Goal: Task Accomplishment & Management: Manage account settings

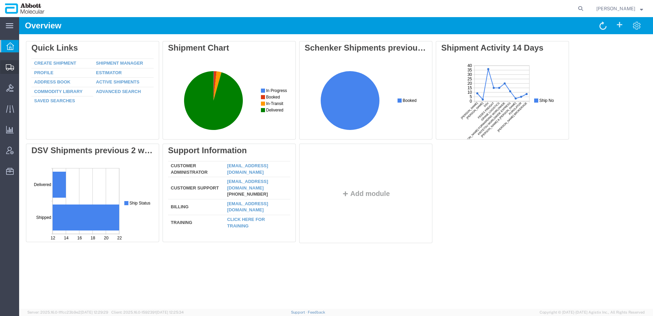
click at [0, 0] on span "Shipment Manager" at bounding box center [0, 0] width 0 height 0
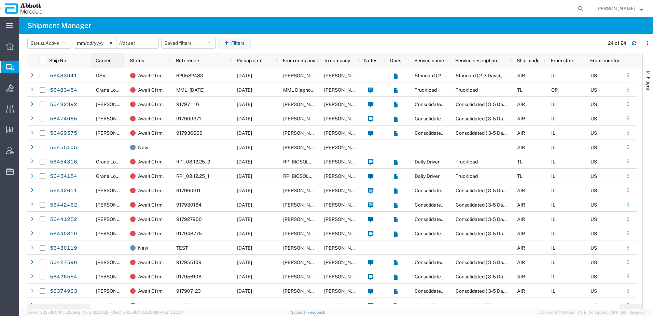
click at [108, 63] on span "Carrier" at bounding box center [103, 60] width 15 height 5
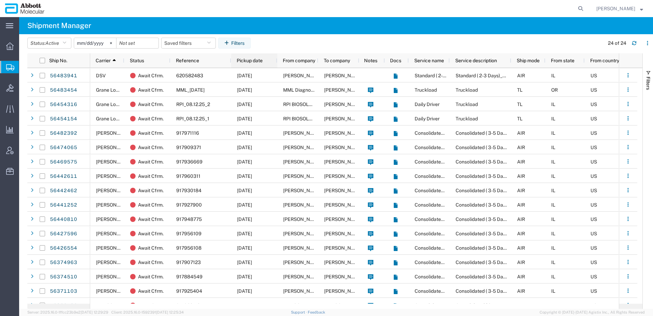
click at [257, 61] on span "Pickup date" at bounding box center [250, 60] width 26 height 5
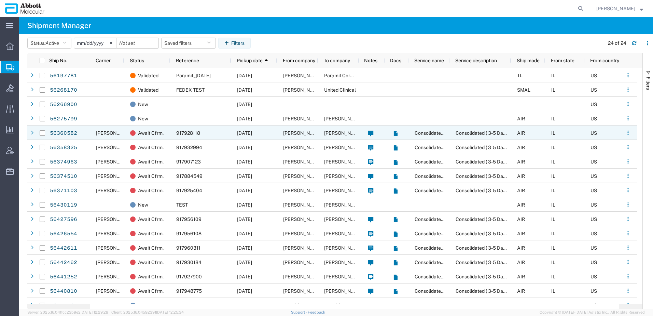
click at [170, 133] on div "Await Cfrm." at bounding box center [147, 132] width 46 height 14
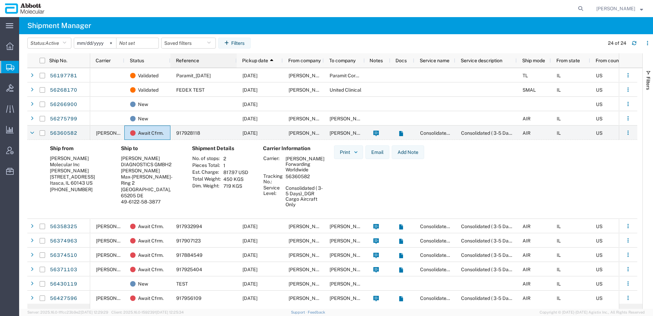
drag, startPoint x: 230, startPoint y: 61, endPoint x: 236, endPoint y: 61, distance: 6.2
click at [236, 61] on div at bounding box center [236, 60] width 3 height 14
click at [63, 134] on link "56360582" at bounding box center [64, 133] width 28 height 11
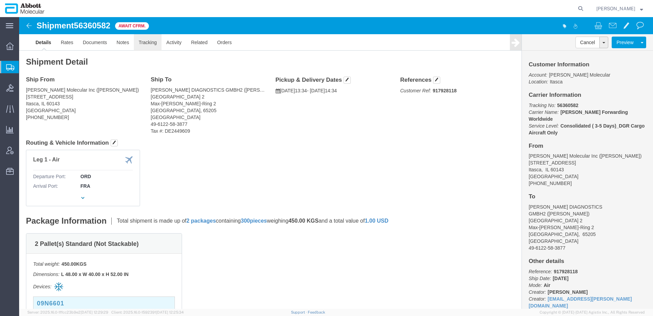
click link "Tracking"
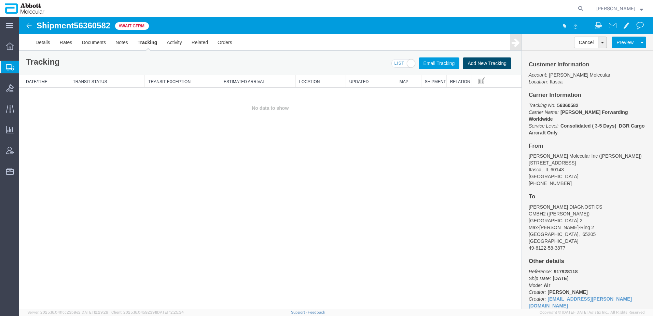
click at [477, 64] on button "Add New Tracking" at bounding box center [487, 63] width 49 height 12
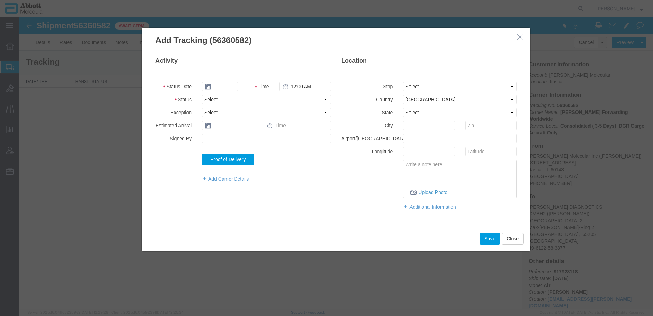
type input "[DATE]"
type input "1:00 PM"
click at [228, 101] on select "Select Arrival Notice Available Arrival Notice Imported Arrive at Delivery Loca…" at bounding box center [266, 100] width 129 height 10
select select "DELIVRED"
click at [202, 95] on select "Select Arrival Notice Available Arrival Notice Imported Arrive at Delivery Loca…" at bounding box center [266, 100] width 129 height 10
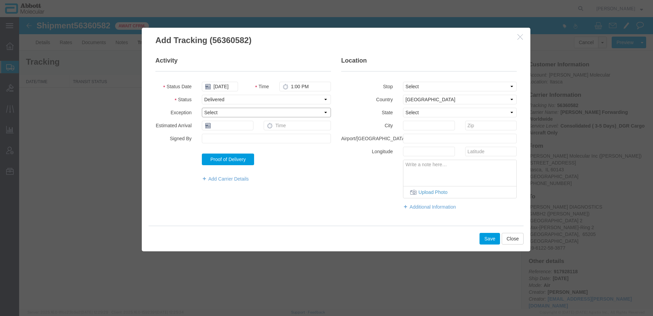
click at [223, 110] on select "Select Accident Airline - Delayed Airline - Exception Appointment Scheduled Att…" at bounding box center [266, 113] width 129 height 10
click at [160, 108] on label "Exception" at bounding box center [173, 112] width 46 height 8
click at [229, 86] on input "[DATE]" at bounding box center [220, 87] width 36 height 10
click at [227, 129] on td "5" at bounding box center [227, 129] width 10 height 10
type input "[DATE]"
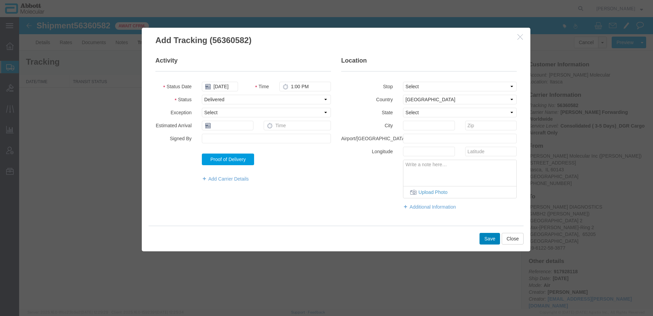
click at [493, 240] on button "Save" at bounding box center [490, 239] width 21 height 12
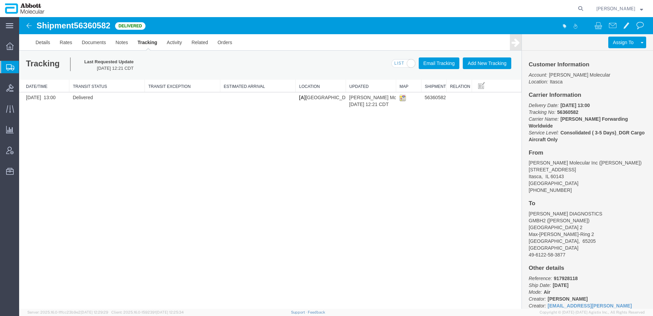
click at [0, 0] on span "Shipment Manager" at bounding box center [0, 0] width 0 height 0
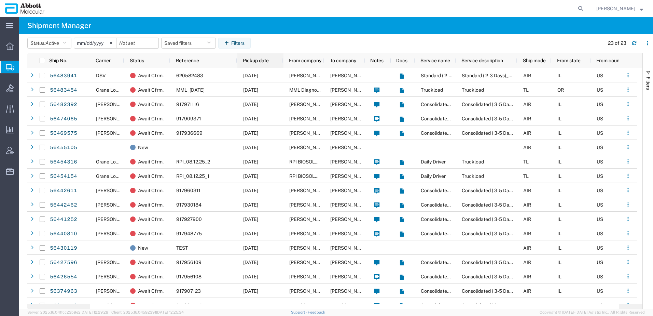
click at [261, 62] on span "Pickup date" at bounding box center [256, 60] width 26 height 5
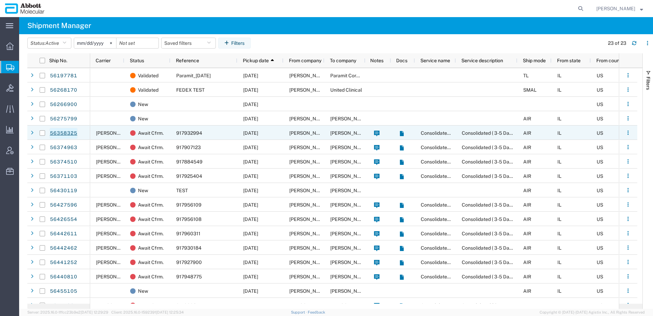
click at [72, 133] on link "56358325" at bounding box center [64, 133] width 28 height 11
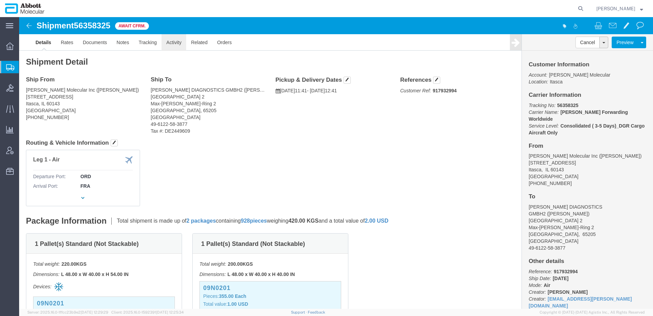
click link "Activity"
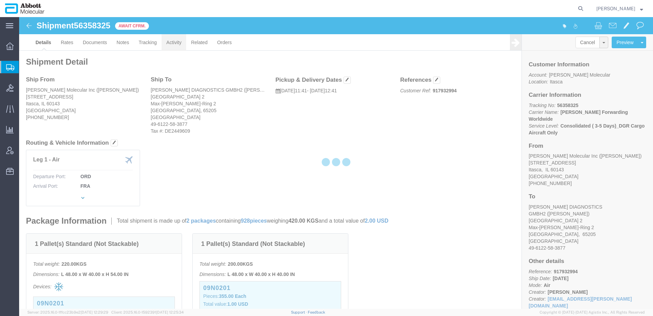
click at [173, 45] on div at bounding box center [336, 162] width 634 height 291
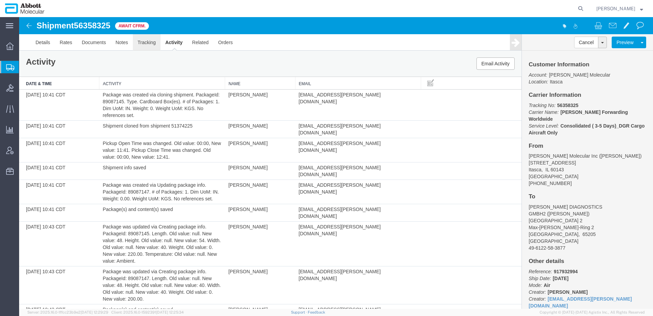
click at [149, 43] on link "Tracking" at bounding box center [147, 42] width 28 height 16
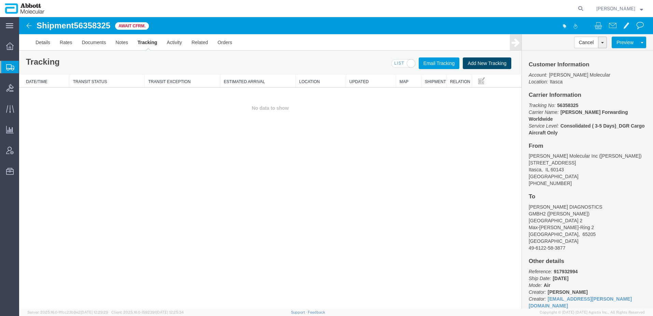
click at [479, 64] on button "Add New Tracking" at bounding box center [487, 63] width 49 height 12
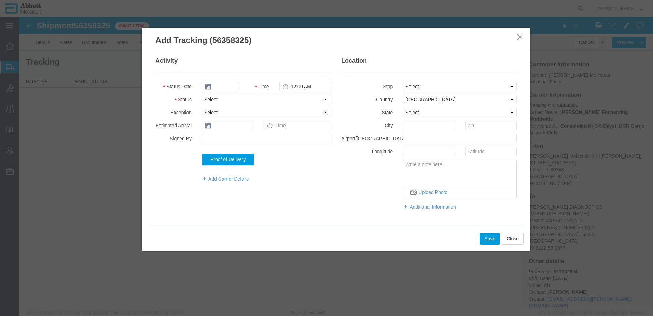
type input "[DATE]"
type input "1:00 PM"
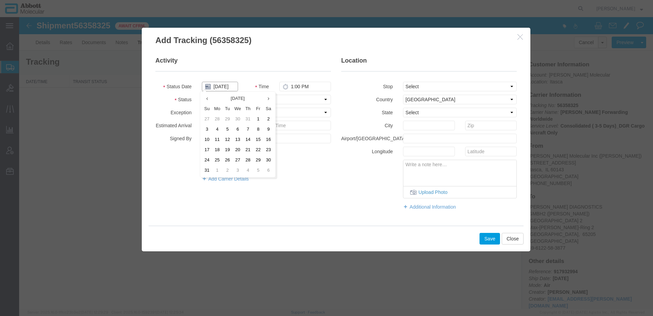
click at [228, 84] on input "[DATE]" at bounding box center [220, 87] width 36 height 10
click at [225, 127] on td "5" at bounding box center [227, 129] width 10 height 10
type input "[DATE]"
click at [211, 100] on select "Select Arrival Notice Available Arrival Notice Imported Arrive at Delivery Loca…" at bounding box center [266, 100] width 129 height 10
select select "DELIVRED"
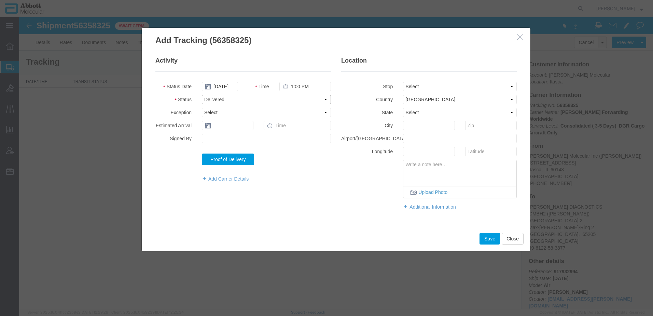
click at [202, 95] on select "Select Arrival Notice Available Arrival Notice Imported Arrive at Delivery Loca…" at bounding box center [266, 100] width 129 height 10
click at [487, 240] on button "Save" at bounding box center [490, 239] width 21 height 12
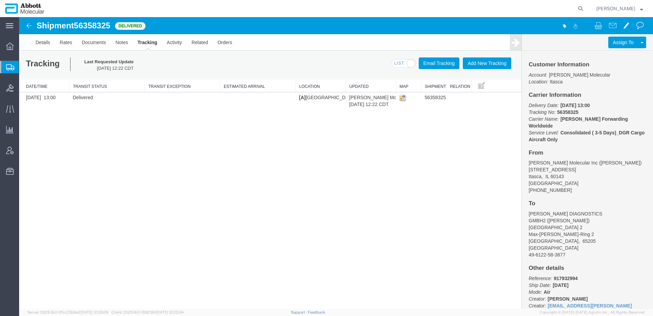
click at [0, 0] on span "Shipment Manager" at bounding box center [0, 0] width 0 height 0
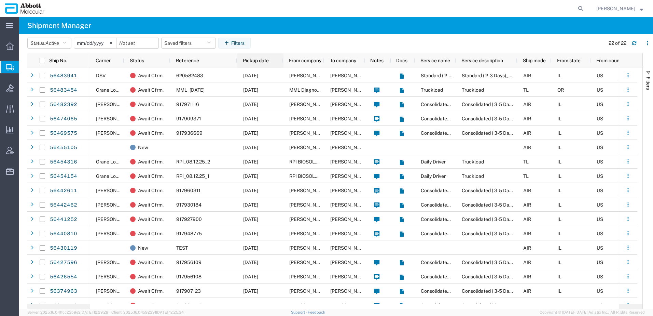
click at [266, 57] on div "Pickup date" at bounding box center [262, 60] width 38 height 11
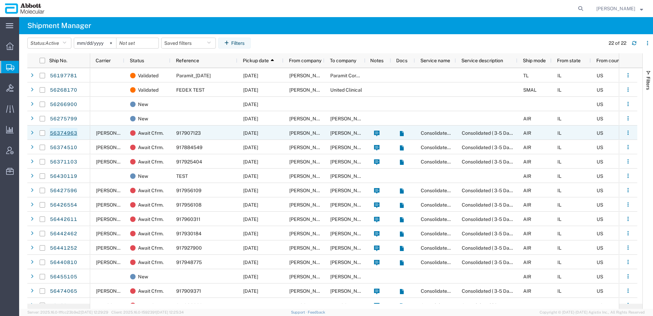
click at [68, 133] on link "56374963" at bounding box center [64, 133] width 28 height 11
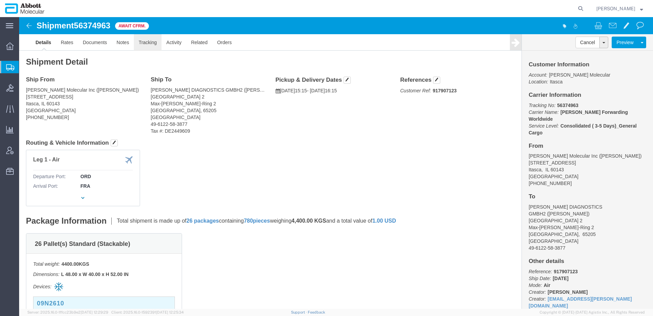
click link "Tracking"
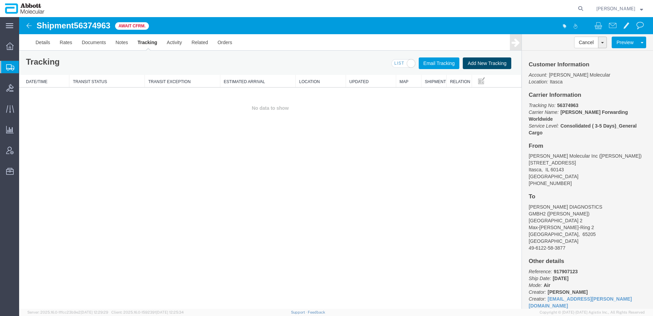
click at [484, 63] on button "Add New Tracking" at bounding box center [487, 63] width 49 height 12
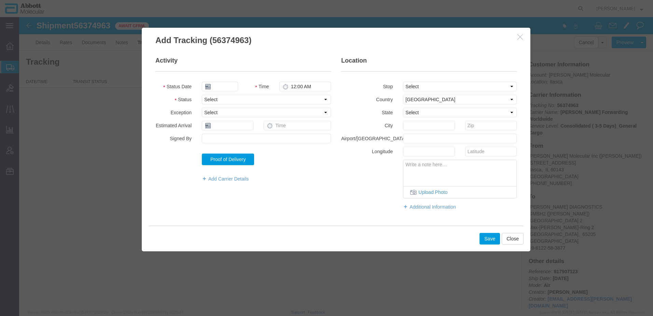
type input "[DATE]"
type input "1:00 PM"
click at [218, 83] on input "[DATE]" at bounding box center [220, 87] width 36 height 10
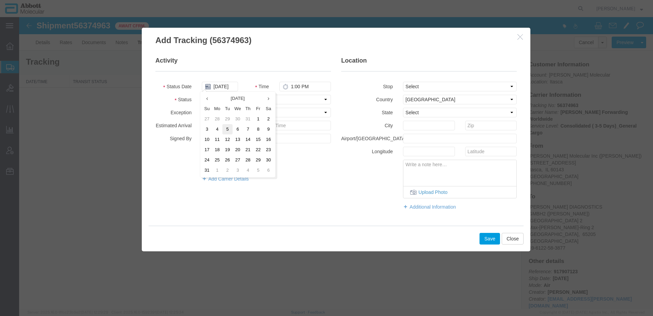
click at [227, 127] on td "5" at bounding box center [227, 129] width 10 height 10
type input "[DATE]"
click at [230, 97] on select "Select Arrival Notice Available Arrival Notice Imported Arrive at Delivery Loca…" at bounding box center [266, 100] width 129 height 10
select select "DELIVRED"
click at [202, 95] on select "Select Arrival Notice Available Arrival Notice Imported Arrive at Delivery Loca…" at bounding box center [266, 100] width 129 height 10
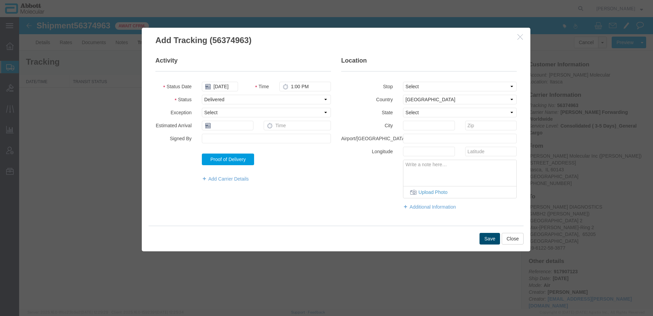
click at [493, 239] on button "Save" at bounding box center [490, 239] width 21 height 12
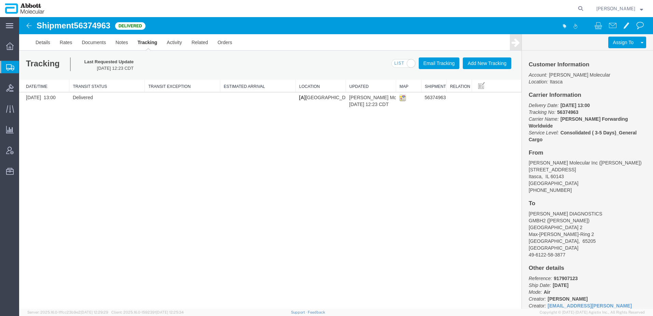
click at [0, 0] on span "Shipment Manager" at bounding box center [0, 0] width 0 height 0
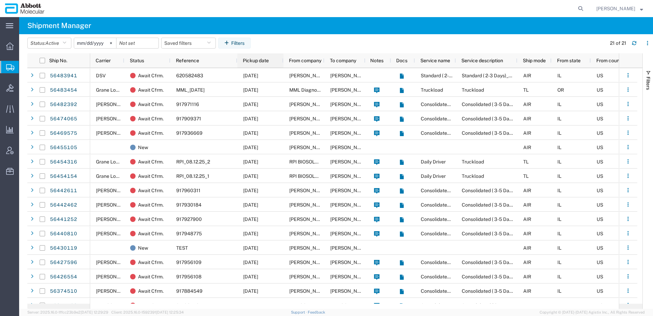
click at [252, 56] on div "Pickup date" at bounding box center [262, 60] width 38 height 11
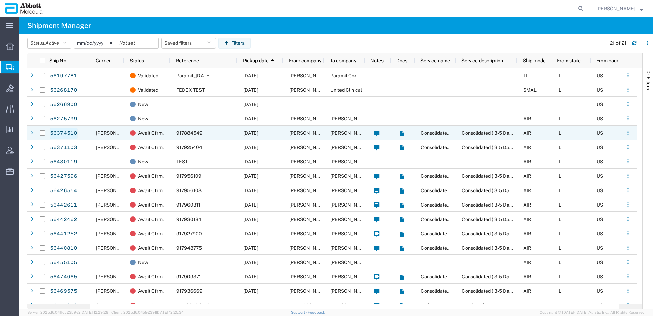
click at [64, 134] on link "56374510" at bounding box center [64, 133] width 28 height 11
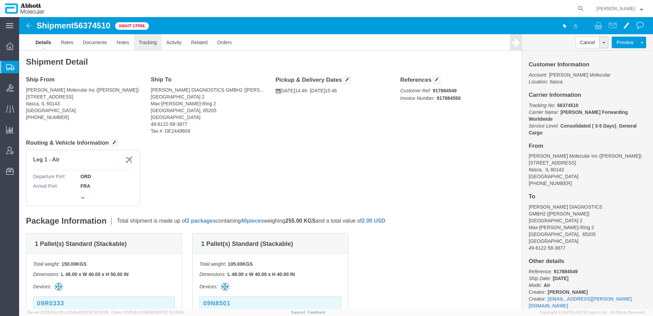
click link "Tracking"
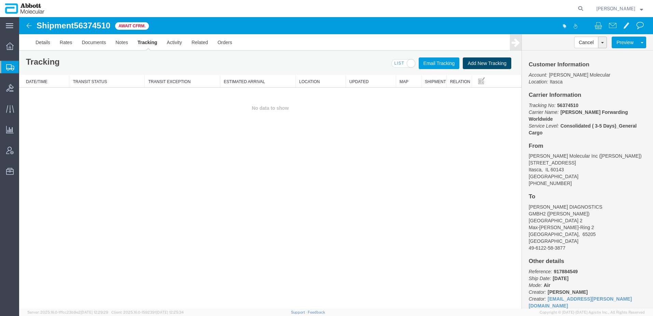
click at [483, 62] on button "Add New Tracking" at bounding box center [487, 63] width 49 height 12
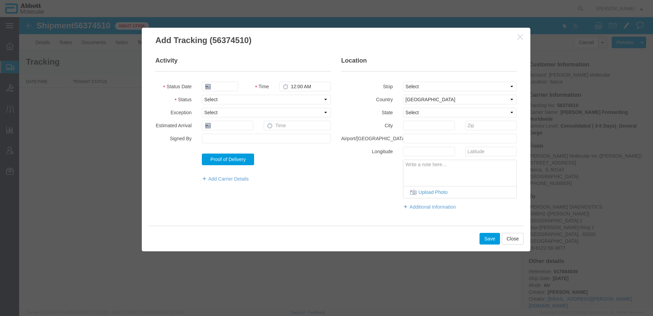
type input "[DATE]"
type input "1:00 PM"
click at [228, 84] on input "[DATE]" at bounding box center [220, 87] width 36 height 10
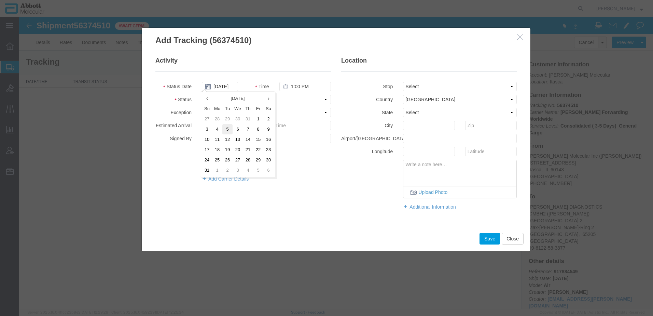
click at [228, 129] on td "5" at bounding box center [227, 129] width 10 height 10
type input "[DATE]"
click at [222, 98] on select "Select Arrival Notice Available Arrival Notice Imported Arrive at Delivery Loca…" at bounding box center [266, 100] width 129 height 10
select select "DELIVRED"
click at [202, 95] on select "Select Arrival Notice Available Arrival Notice Imported Arrive at Delivery Loca…" at bounding box center [266, 100] width 129 height 10
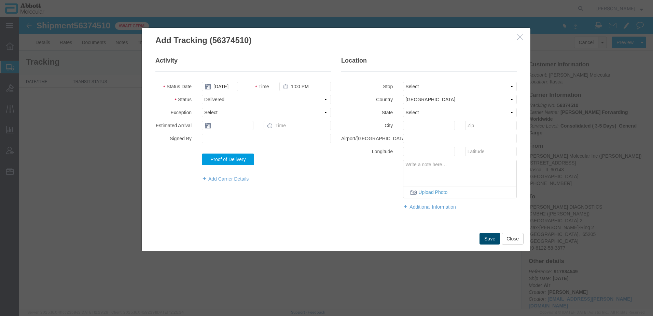
click at [484, 238] on button "Save" at bounding box center [490, 239] width 21 height 12
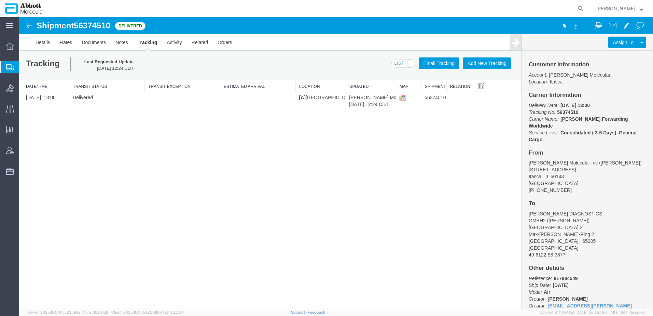
click at [0, 0] on span "Shipment Manager" at bounding box center [0, 0] width 0 height 0
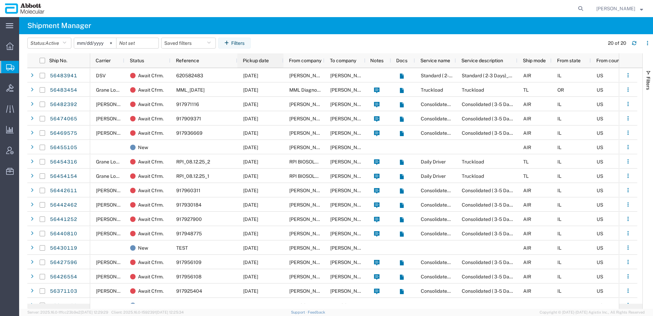
click at [262, 59] on span "Pickup date" at bounding box center [256, 60] width 26 height 5
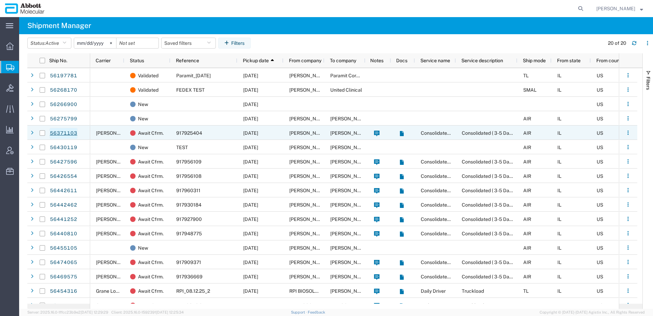
click at [57, 133] on link "56371103" at bounding box center [64, 133] width 28 height 11
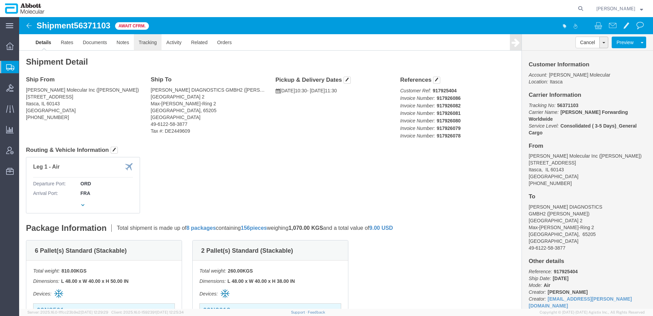
click link "Tracking"
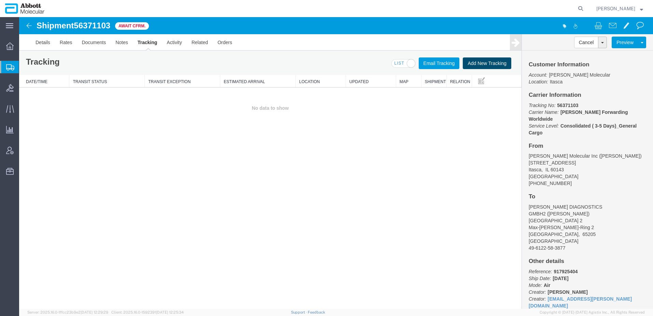
click at [487, 65] on button "Add New Tracking" at bounding box center [487, 63] width 49 height 12
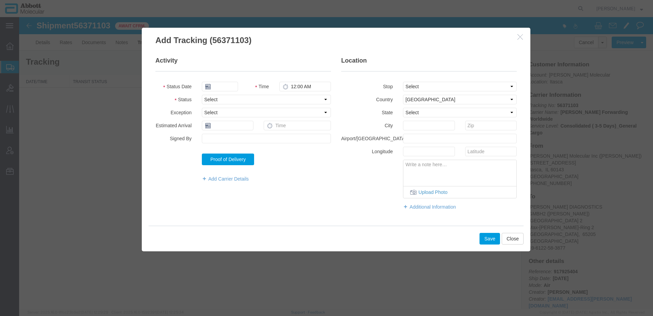
type input "[DATE]"
type input "1:00 PM"
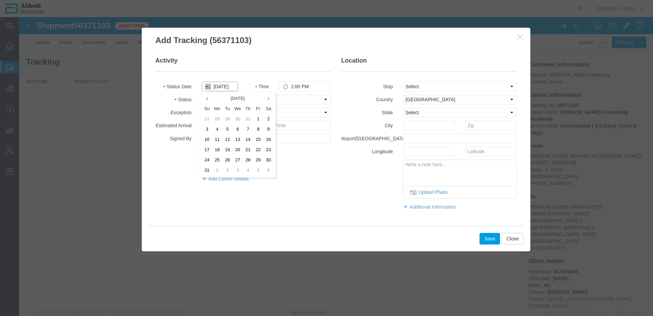
click at [220, 90] on input "[DATE]" at bounding box center [220, 87] width 36 height 10
click at [227, 129] on td "5" at bounding box center [227, 129] width 10 height 10
type input "[DATE]"
click at [217, 101] on select "Select Arrival Notice Available Arrival Notice Imported Arrive at Delivery Loca…" at bounding box center [266, 100] width 129 height 10
select select "DELIVRED"
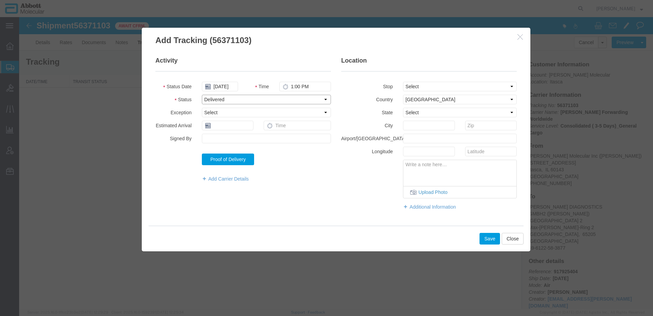
click at [202, 95] on select "Select Arrival Notice Available Arrival Notice Imported Arrive at Delivery Loca…" at bounding box center [266, 100] width 129 height 10
click at [491, 239] on button "Save" at bounding box center [490, 239] width 21 height 12
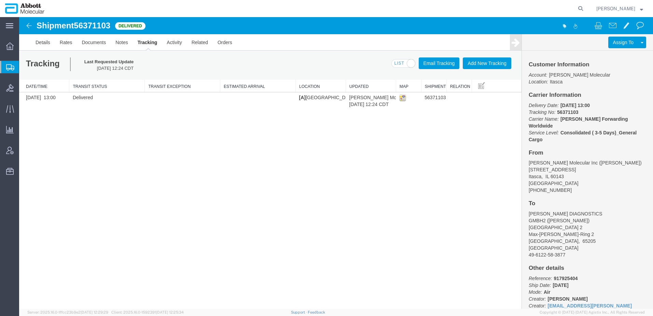
click at [196, 69] on div "Tracking Last Requested Update [DATE] 12:24 CDT Email Tracking Add New Tracking…" at bounding box center [270, 65] width 503 height 29
click at [0, 0] on span "Shipment Manager" at bounding box center [0, 0] width 0 height 0
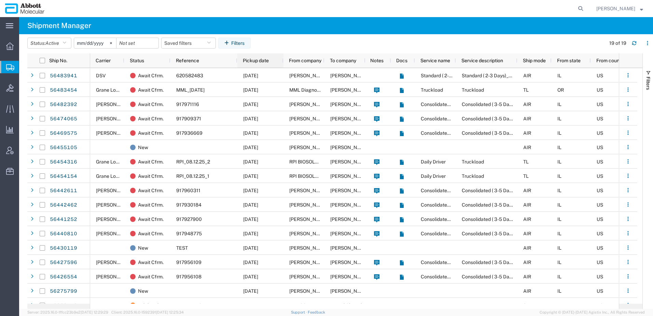
click at [263, 59] on span "Pickup date" at bounding box center [256, 60] width 26 height 5
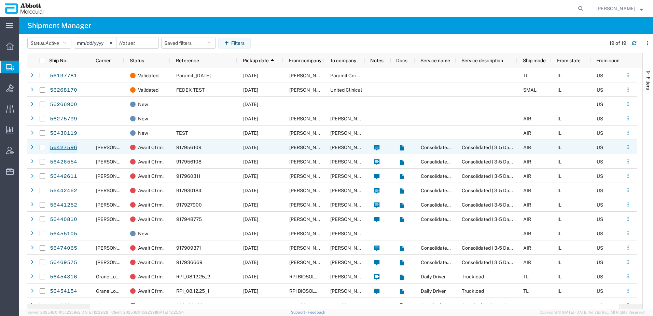
click at [61, 147] on link "56427596" at bounding box center [64, 147] width 28 height 11
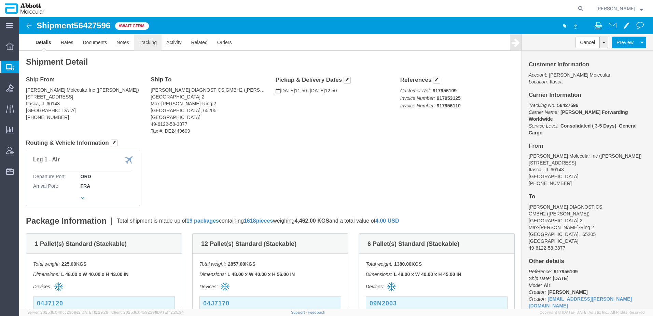
click link "Tracking"
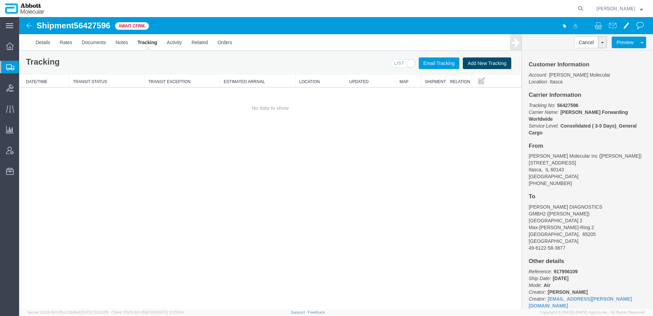
click at [478, 66] on button "Add New Tracking" at bounding box center [487, 63] width 49 height 12
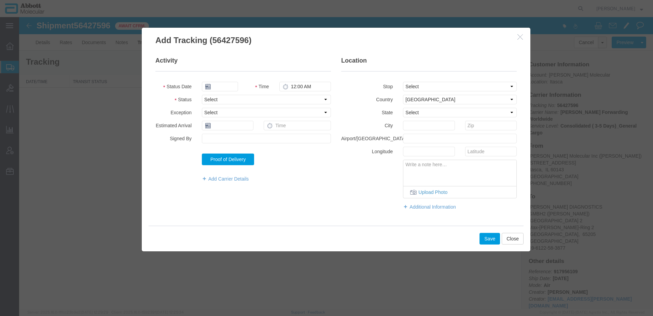
type input "[DATE]"
type input "1:00 PM"
click at [255, 101] on select "Select Arrival Notice Available Arrival Notice Imported Arrive at Delivery Loca…" at bounding box center [266, 100] width 129 height 10
select select "DELIVRED"
click at [202, 95] on select "Select Arrival Notice Available Arrival Notice Imported Arrive at Delivery Loca…" at bounding box center [266, 100] width 129 height 10
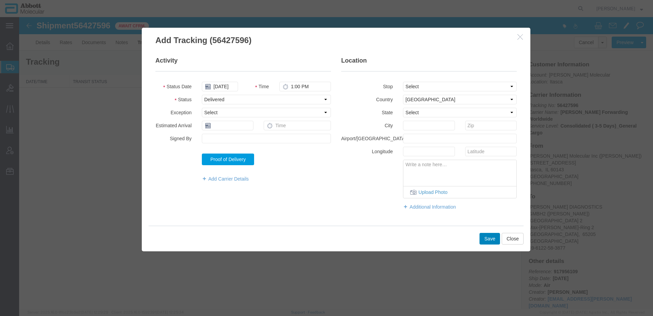
click at [489, 240] on button "Save" at bounding box center [490, 239] width 21 height 12
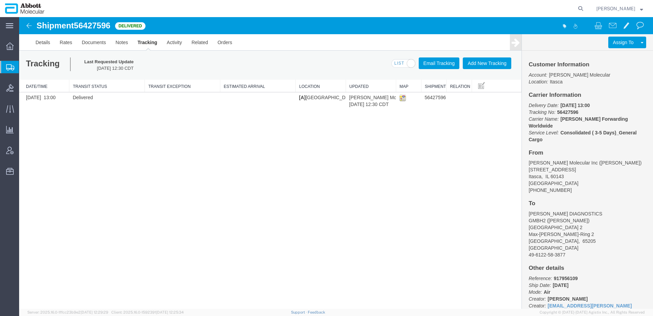
click at [0, 0] on span "Shipment Manager" at bounding box center [0, 0] width 0 height 0
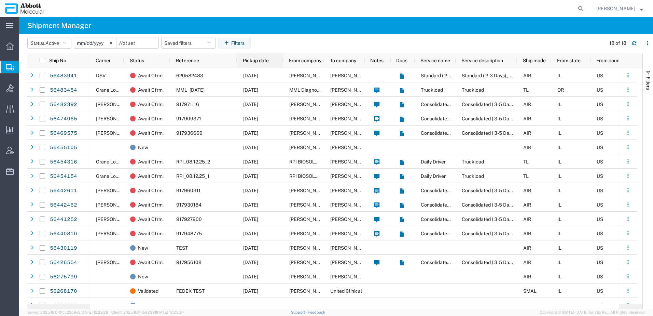
click at [263, 56] on div "Pickup date" at bounding box center [262, 60] width 38 height 11
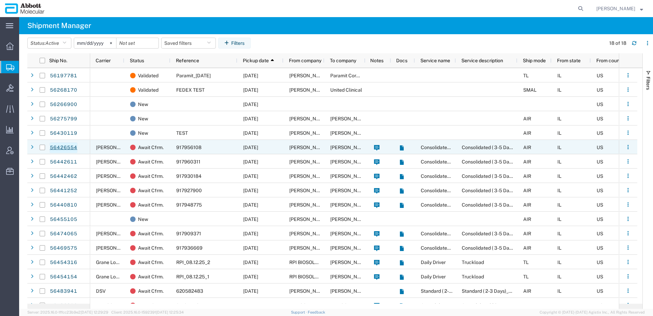
click at [59, 145] on link "56426554" at bounding box center [64, 147] width 28 height 11
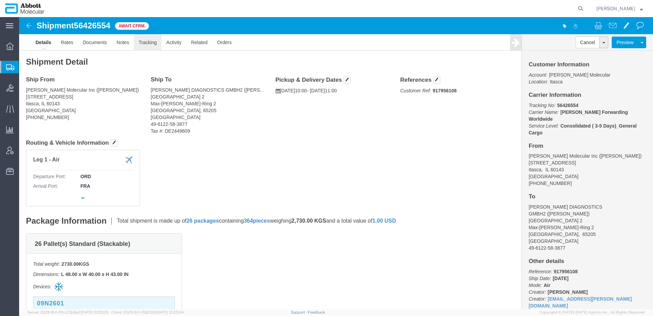
click link "Tracking"
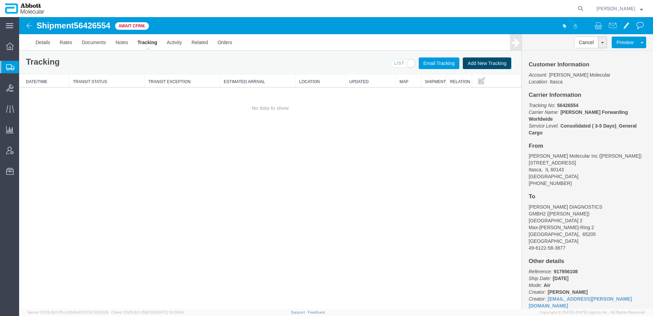
click at [485, 64] on button "Add New Tracking" at bounding box center [487, 63] width 49 height 12
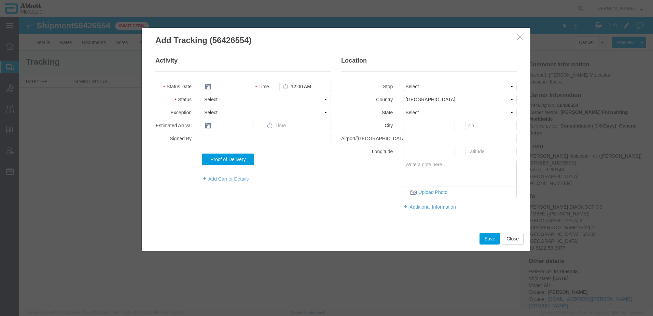
type input "[DATE]"
type input "1:00 PM"
click at [238, 101] on select "Select Arrival Notice Available Arrival Notice Imported Arrive at Delivery Loca…" at bounding box center [266, 100] width 129 height 10
select select "DELIVRED"
click at [202, 95] on select "Select Arrival Notice Available Arrival Notice Imported Arrive at Delivery Loca…" at bounding box center [266, 100] width 129 height 10
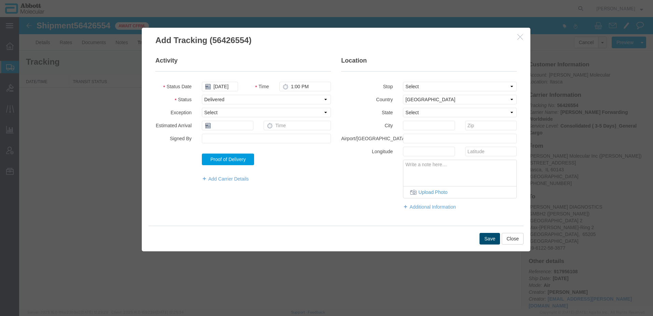
click at [494, 237] on button "Save" at bounding box center [490, 239] width 21 height 12
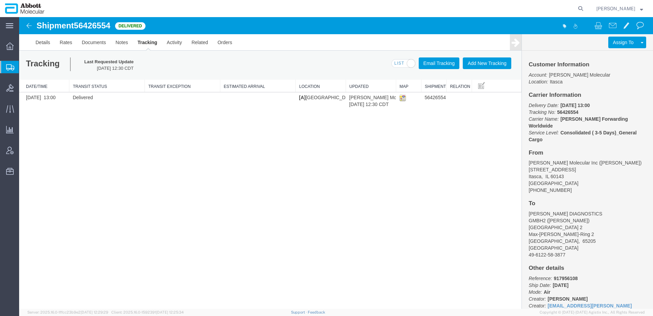
click at [0, 0] on span "Shipment Manager" at bounding box center [0, 0] width 0 height 0
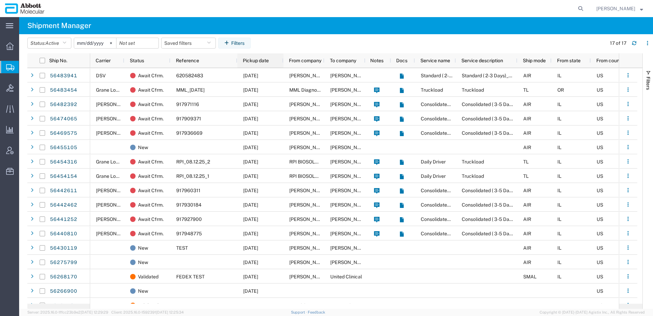
click at [251, 59] on span "Pickup date" at bounding box center [256, 60] width 26 height 5
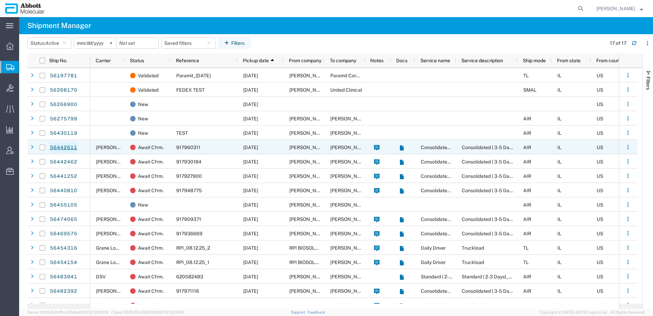
click at [54, 147] on link "56442611" at bounding box center [64, 147] width 28 height 11
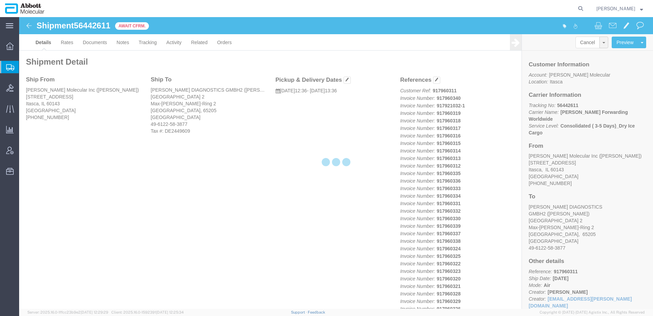
click at [147, 42] on div at bounding box center [336, 162] width 634 height 291
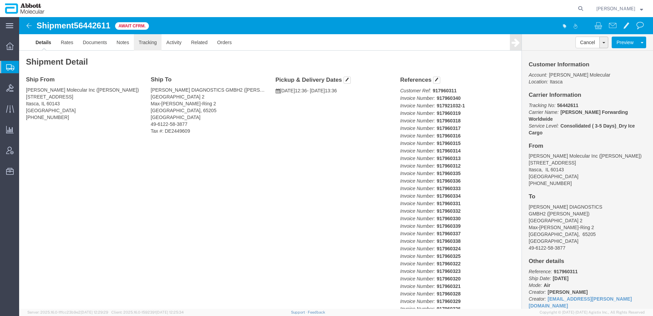
click link "Tracking"
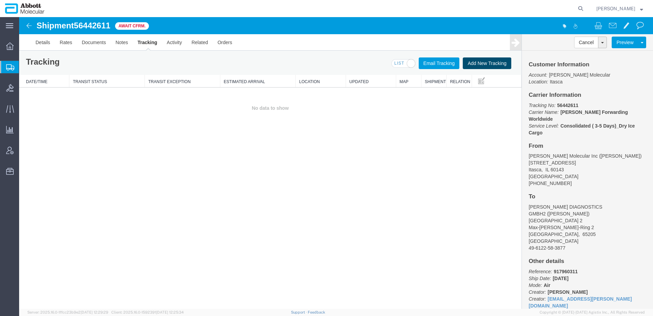
click at [479, 61] on button "Add New Tracking" at bounding box center [487, 63] width 49 height 12
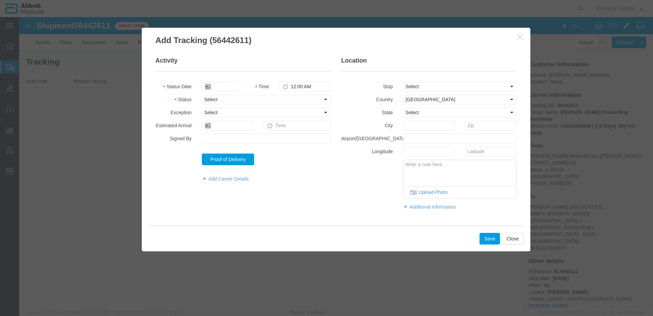
type input "[DATE]"
type input "1:00 PM"
click at [219, 101] on select "Select Arrival Notice Available Arrival Notice Imported Arrive at Delivery Loca…" at bounding box center [266, 100] width 129 height 10
select select "DELIVRED"
click at [202, 95] on select "Select Arrival Notice Available Arrival Notice Imported Arrive at Delivery Loca…" at bounding box center [266, 100] width 129 height 10
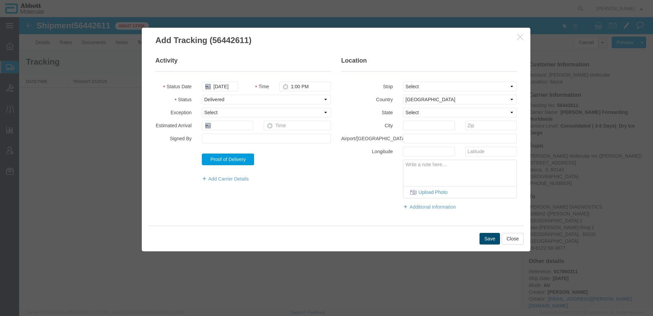
click at [489, 242] on button "Save" at bounding box center [490, 239] width 21 height 12
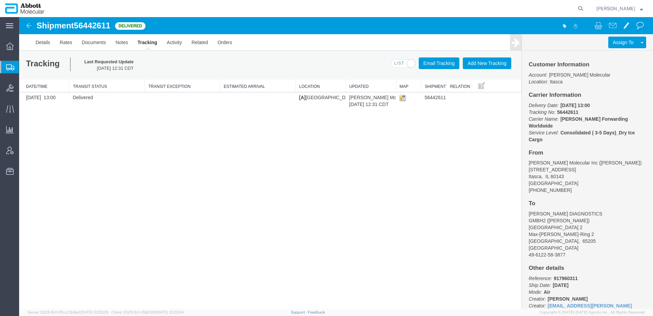
click at [0, 0] on span "Shipment Manager" at bounding box center [0, 0] width 0 height 0
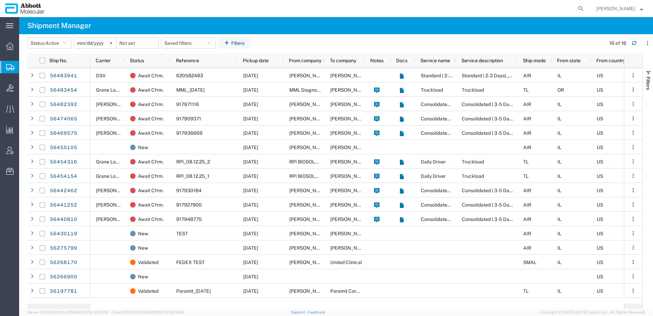
click at [245, 60] on span "Pickup date" at bounding box center [256, 60] width 26 height 5
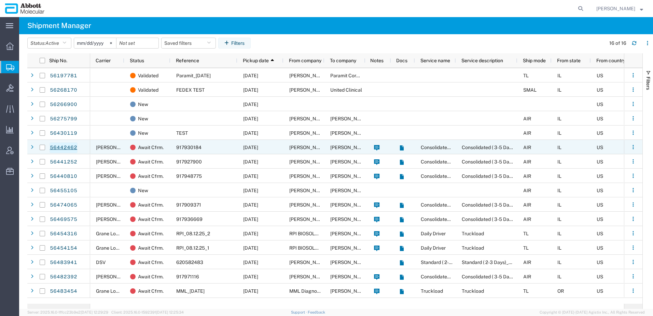
click at [70, 147] on link "56442462" at bounding box center [64, 147] width 28 height 11
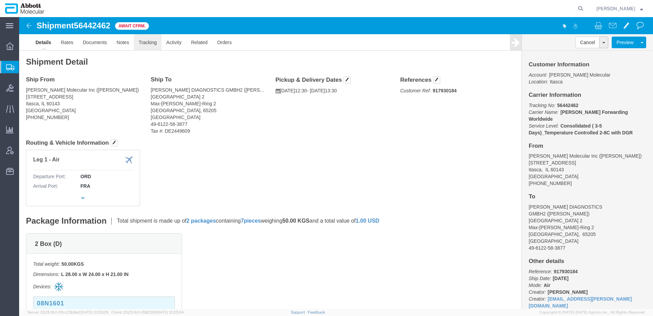
click link "Tracking"
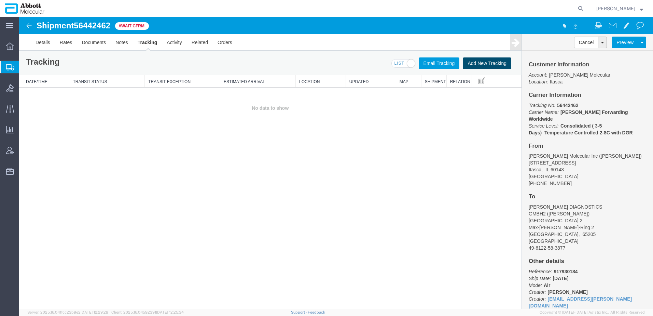
click at [474, 65] on button "Add New Tracking" at bounding box center [487, 63] width 49 height 12
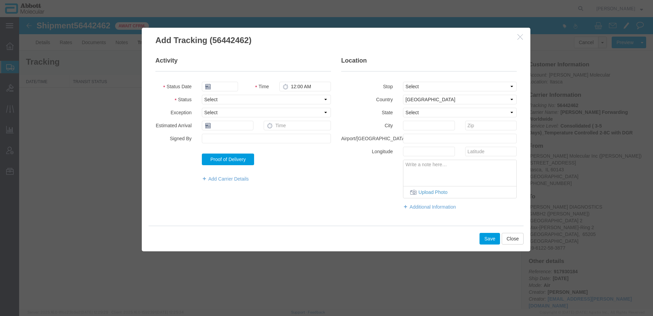
type input "[DATE]"
type input "1:00 PM"
click at [217, 99] on select "Select Arrival Notice Available Arrival Notice Imported Arrive at Delivery Loca…" at bounding box center [266, 100] width 129 height 10
select select "DELIVRED"
click at [202, 95] on select "Select Arrival Notice Available Arrival Notice Imported Arrive at Delivery Loca…" at bounding box center [266, 100] width 129 height 10
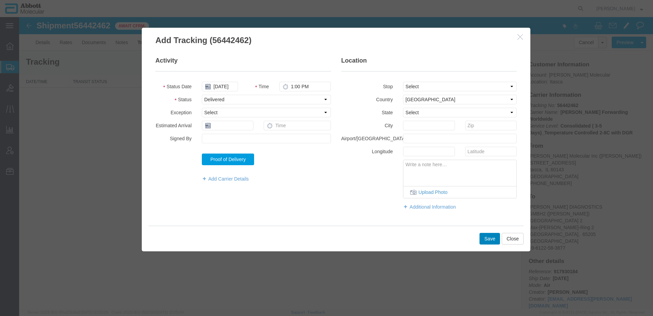
click at [490, 240] on button "Save" at bounding box center [490, 239] width 21 height 12
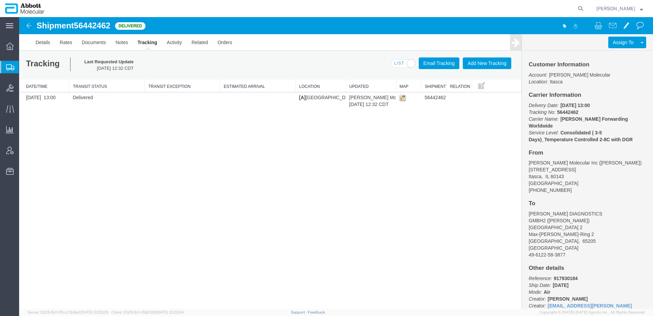
click at [0, 0] on span "Shipment Manager" at bounding box center [0, 0] width 0 height 0
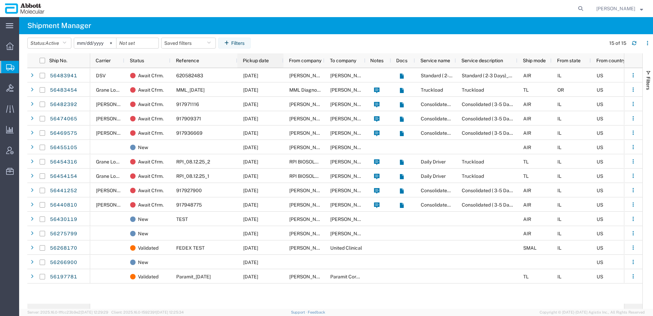
click at [258, 60] on span "Pickup date" at bounding box center [256, 60] width 26 height 5
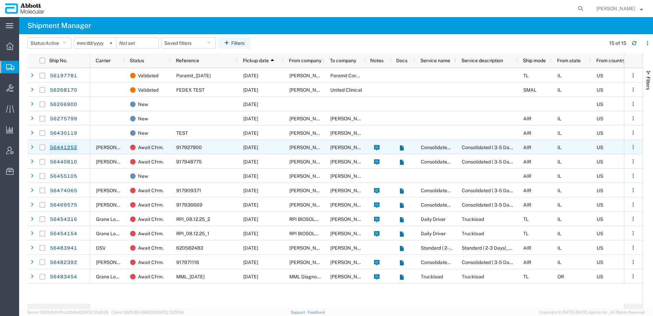
click at [66, 149] on link "56441252" at bounding box center [64, 147] width 28 height 11
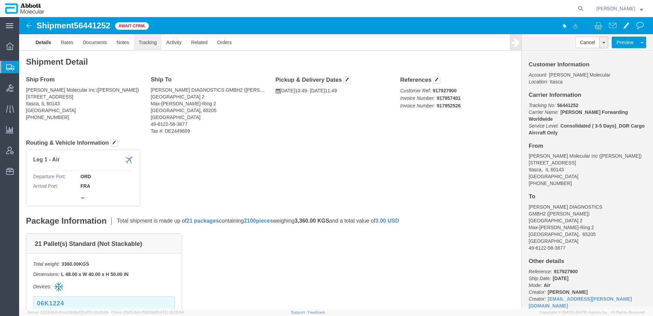
click link "Tracking"
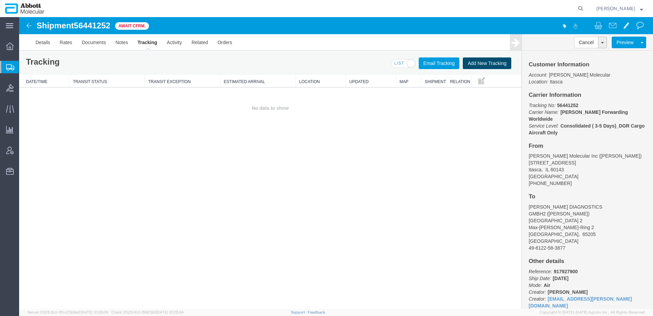
click at [476, 63] on button "Add New Tracking" at bounding box center [487, 63] width 49 height 12
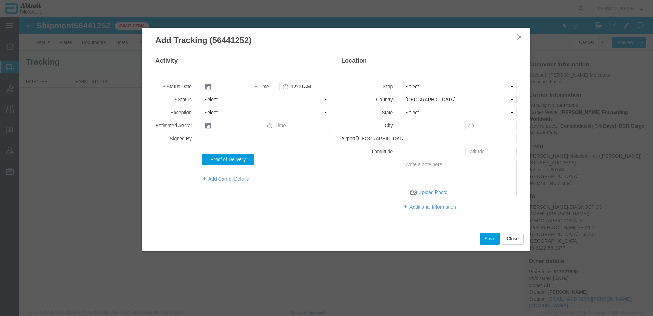
type input "[DATE]"
type input "1:00 PM"
click at [223, 97] on select "Select Arrival Notice Available Arrival Notice Imported Arrive at Delivery Loca…" at bounding box center [266, 100] width 129 height 10
select select "DELIVRED"
click at [202, 95] on select "Select Arrival Notice Available Arrival Notice Imported Arrive at Delivery Loca…" at bounding box center [266, 100] width 129 height 10
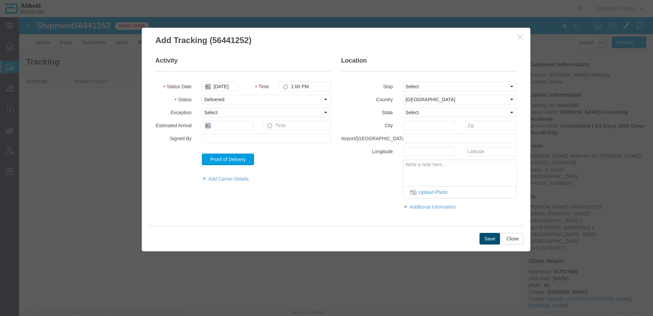
click at [491, 240] on button "Save" at bounding box center [490, 239] width 21 height 12
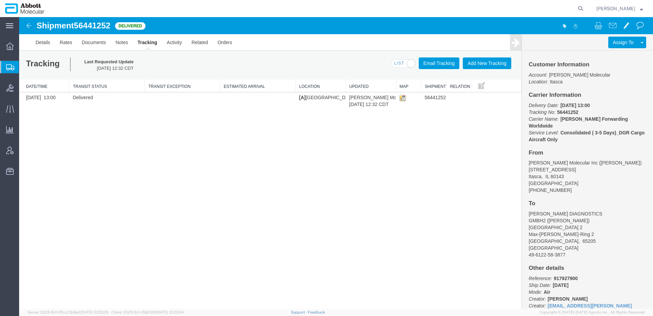
click at [0, 0] on span "Shipment Manager" at bounding box center [0, 0] width 0 height 0
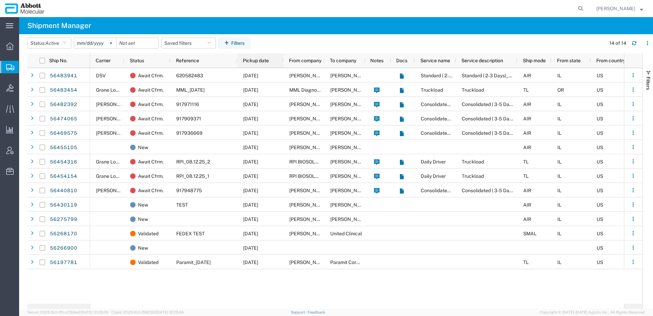
click at [257, 58] on span "Pickup date" at bounding box center [256, 60] width 26 height 5
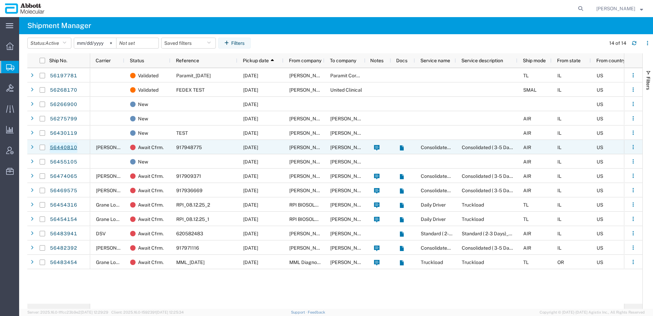
click at [65, 147] on link "56440810" at bounding box center [64, 147] width 28 height 11
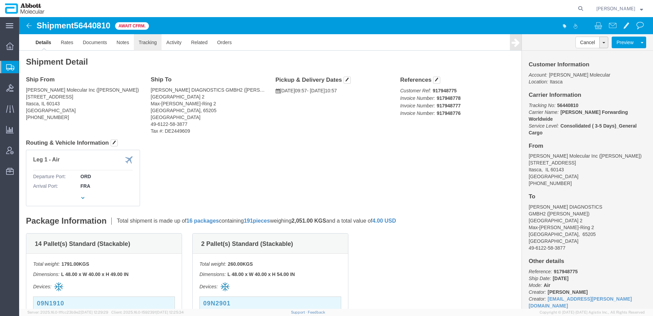
click link "Tracking"
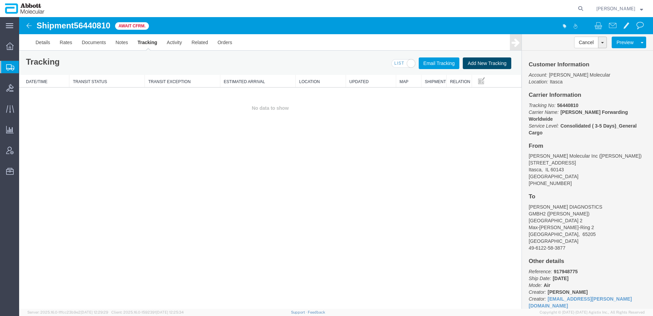
click at [485, 64] on button "Add New Tracking" at bounding box center [487, 63] width 49 height 12
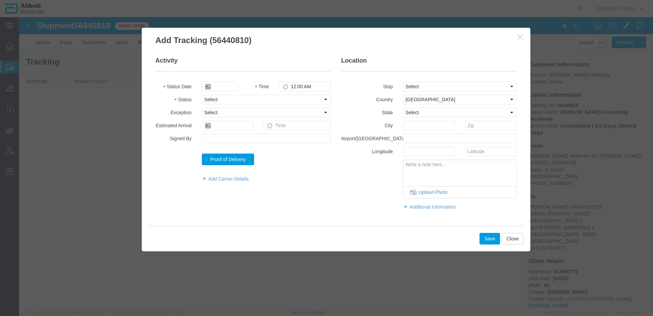
type input "[DATE]"
type input "1:00 PM"
click at [217, 98] on select "Select Arrival Notice Available Arrival Notice Imported Arrive at Delivery Loca…" at bounding box center [266, 100] width 129 height 10
select select "DELIVRED"
click at [202, 95] on select "Select Arrival Notice Available Arrival Notice Imported Arrive at Delivery Loca…" at bounding box center [266, 100] width 129 height 10
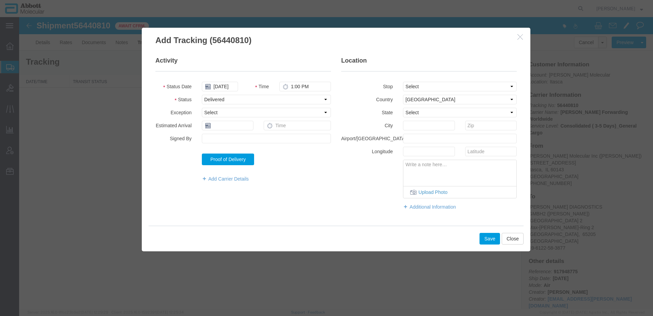
click at [491, 242] on div "Save Close" at bounding box center [336, 239] width 375 height 26
click at [490, 239] on button "Save" at bounding box center [490, 239] width 21 height 12
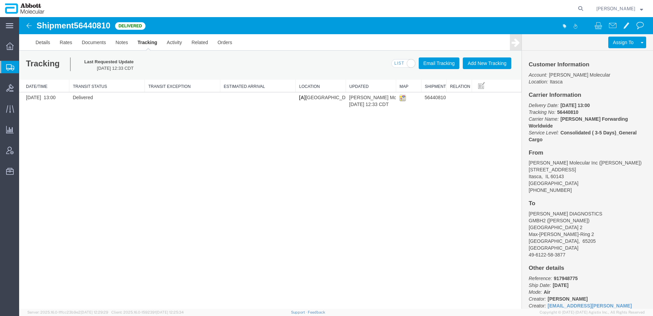
click at [0, 0] on span "Shipment Manager" at bounding box center [0, 0] width 0 height 0
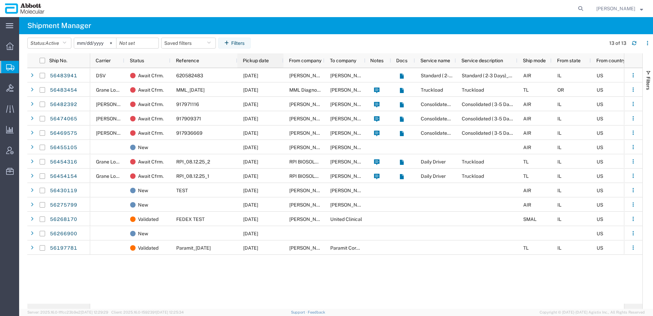
click at [252, 58] on span "Pickup date" at bounding box center [256, 60] width 26 height 5
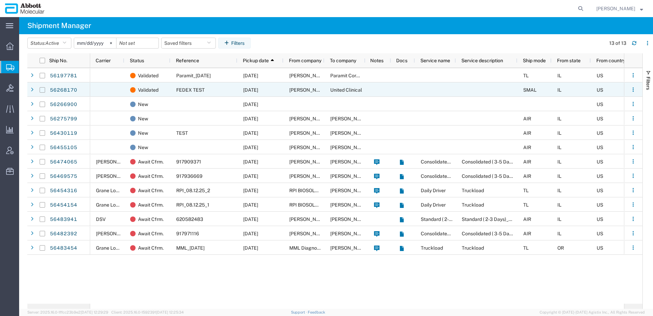
click at [41, 90] on input "Press Space to toggle row selection (unchecked)" at bounding box center [42, 89] width 5 height 5
checkbox input "true"
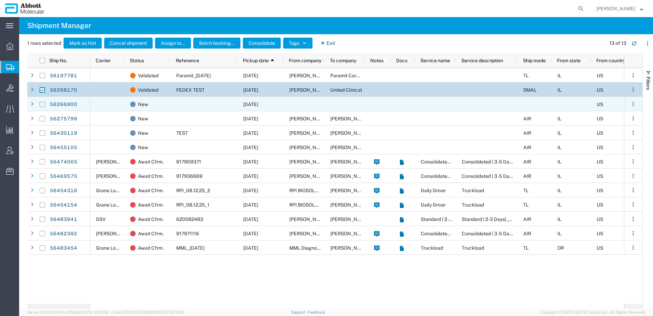
click at [40, 104] on input "Press Space to toggle row selection (unchecked)" at bounding box center [42, 103] width 5 height 5
checkbox input "true"
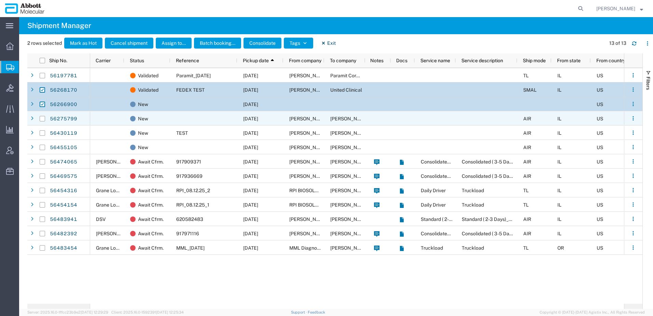
click at [41, 114] on div at bounding box center [42, 118] width 5 height 14
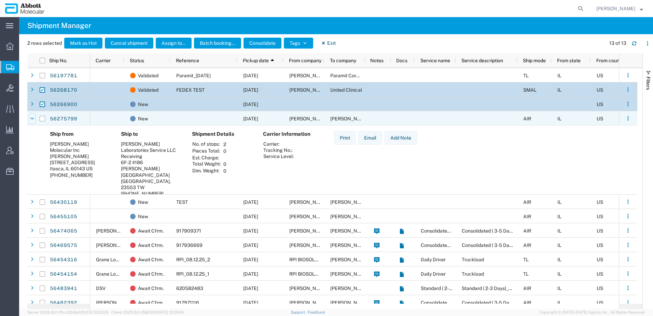
click at [34, 119] on div at bounding box center [32, 118] width 7 height 11
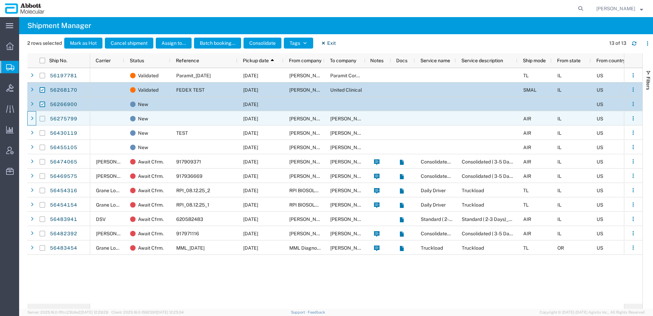
click at [41, 118] on input "Press Space to toggle row selection (unchecked)" at bounding box center [42, 118] width 5 height 5
checkbox input "true"
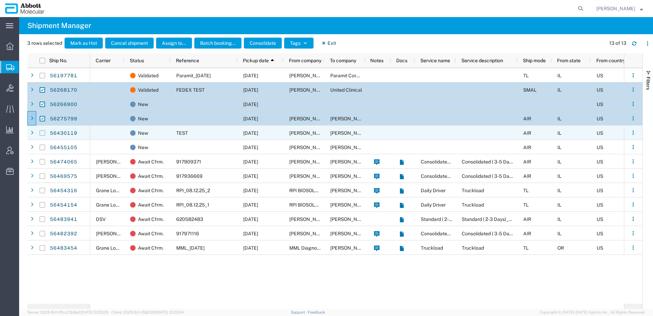
click at [42, 133] on input "Press Space to toggle row selection (unchecked)" at bounding box center [42, 132] width 5 height 5
checkbox input "true"
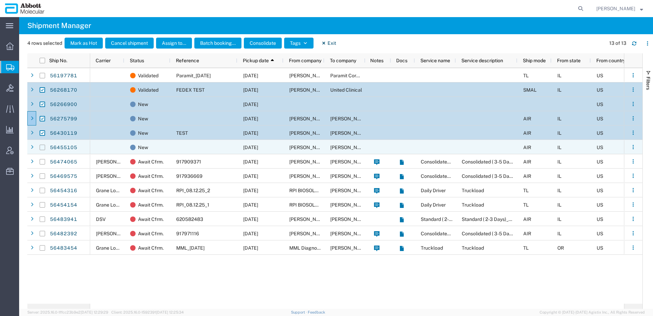
click at [42, 147] on input "Press Space to toggle row selection (unchecked)" at bounding box center [42, 147] width 5 height 5
checkbox input "true"
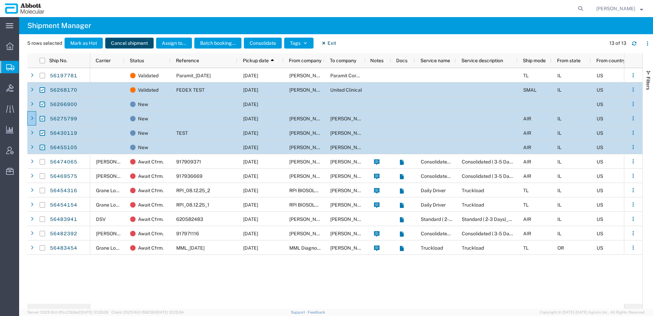
click at [124, 43] on button "Cancel shipment" at bounding box center [129, 43] width 49 height 11
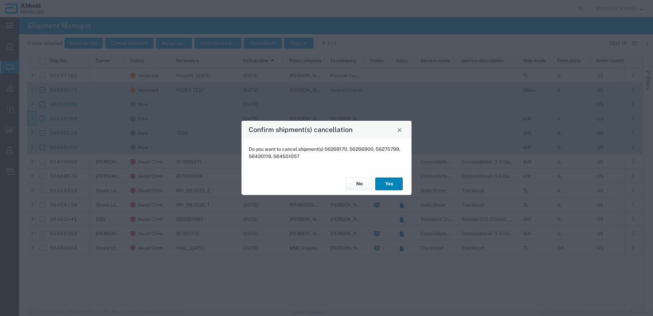
click at [387, 185] on button "Yes" at bounding box center [388, 183] width 27 height 13
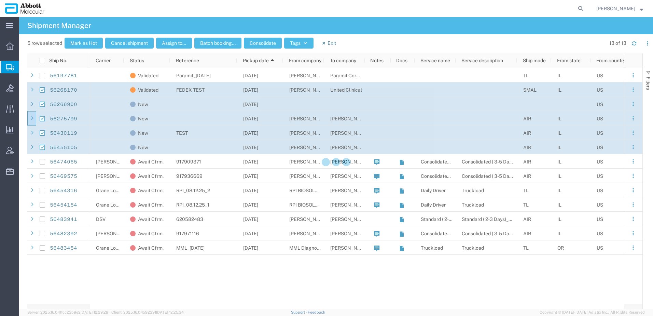
checkbox input "false"
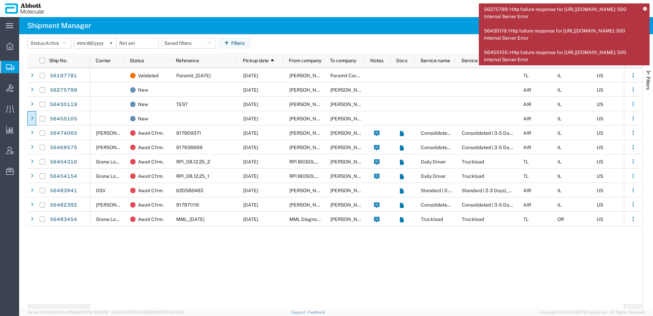
click at [0, 0] on span "Shipment Manager" at bounding box center [0, 0] width 0 height 0
click at [522, 9] on icon at bounding box center [645, 9] width 4 height 4
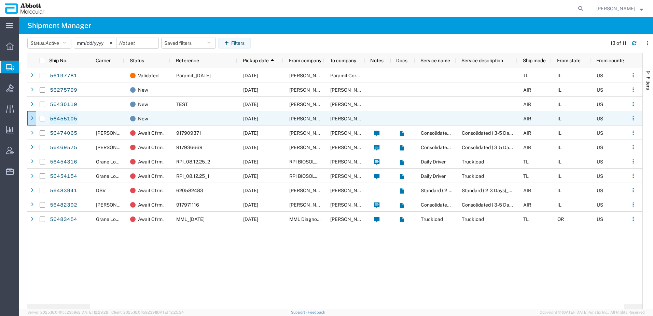
click at [54, 118] on link "56455105" at bounding box center [64, 118] width 28 height 11
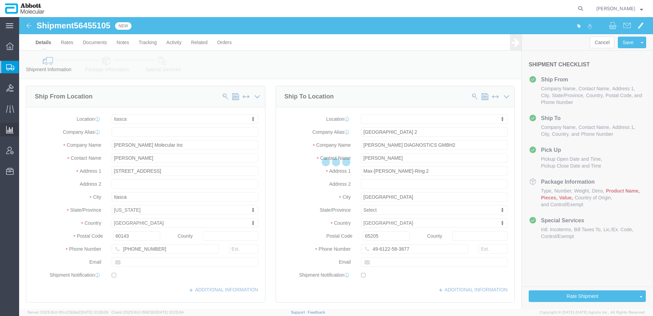
select select "48454"
select select
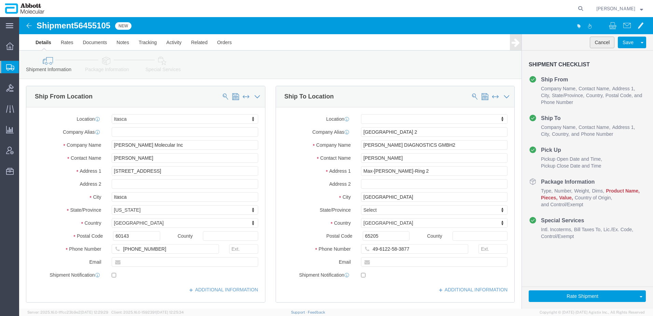
click button "Cancel"
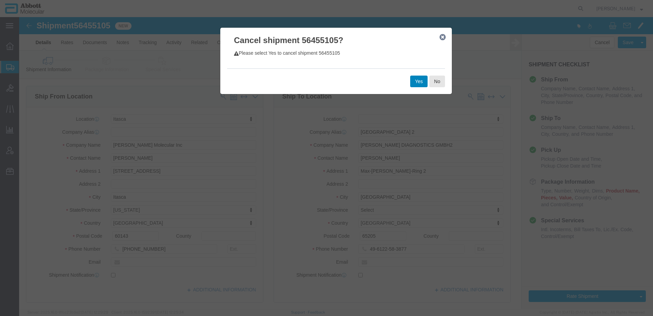
click button "Yes"
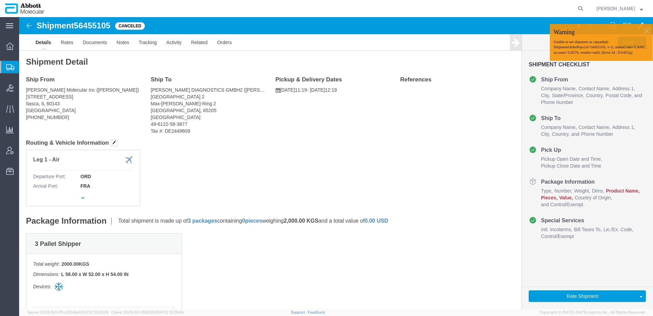
click at [0, 0] on span "Shipment Manager" at bounding box center [0, 0] width 0 height 0
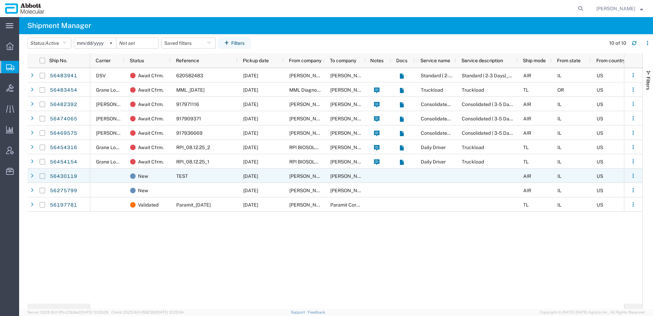
click at [42, 177] on input "Press Space to toggle row selection (unchecked)" at bounding box center [42, 175] width 5 height 5
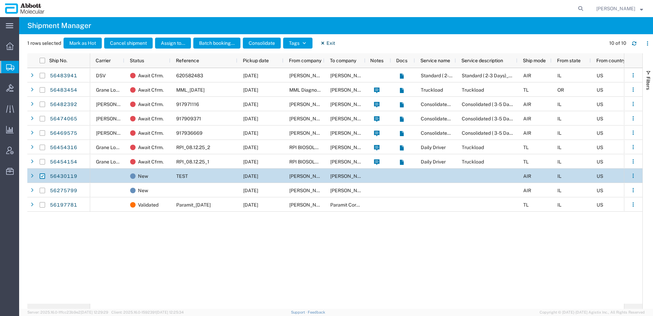
click at [41, 175] on input "Press Space to toggle row selection (checked)" at bounding box center [42, 175] width 5 height 5
checkbox input "false"
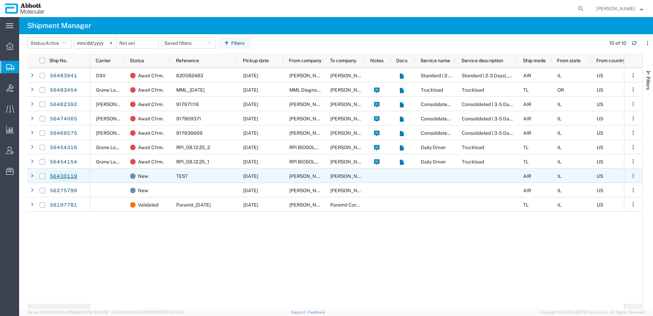
click at [55, 175] on link "56430119" at bounding box center [64, 176] width 28 height 11
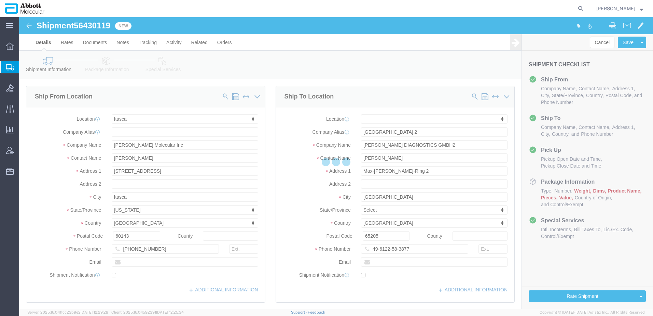
select select "48454"
select select
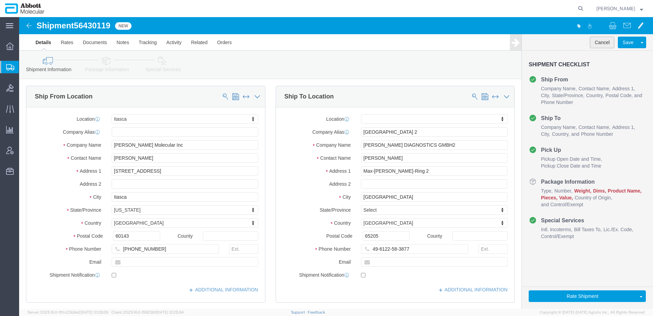
click button "Cancel"
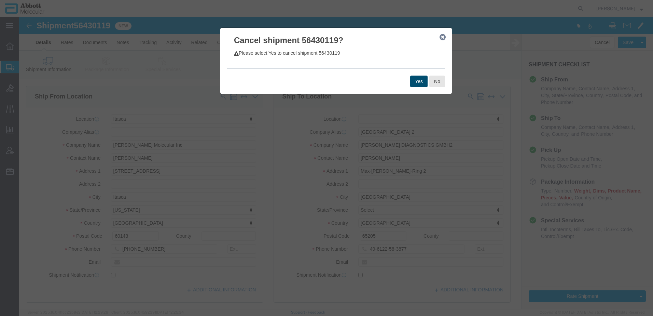
click button "Yes"
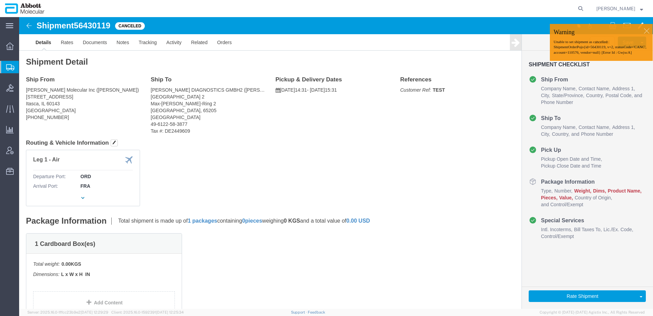
drag, startPoint x: 623, startPoint y: 13, endPoint x: 619, endPoint y: 14, distance: 4.2
click div
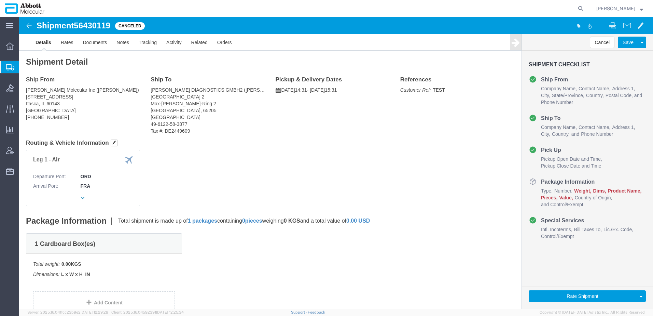
click at [0, 0] on span "Shipment Manager" at bounding box center [0, 0] width 0 height 0
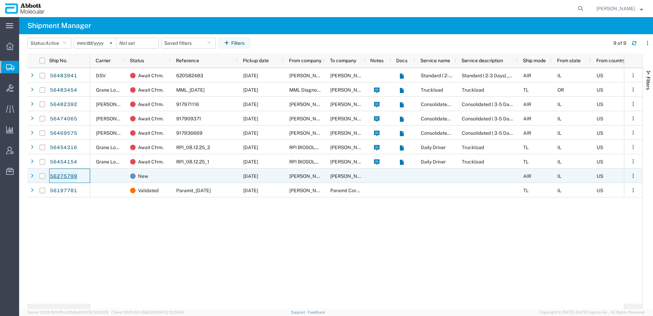
click at [54, 176] on link "56275799" at bounding box center [64, 176] width 28 height 11
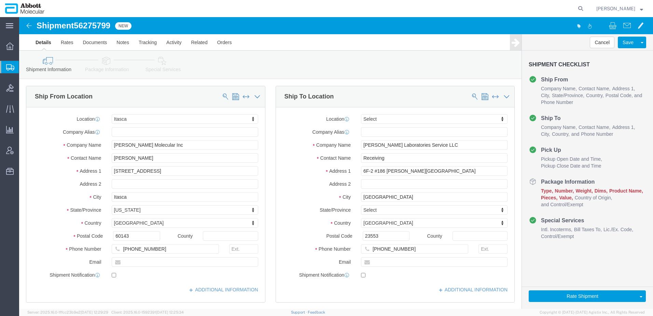
select select "48454"
select select
click button "Cancel"
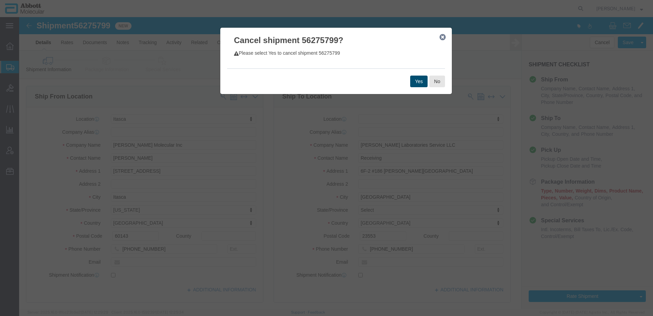
click button "Yes"
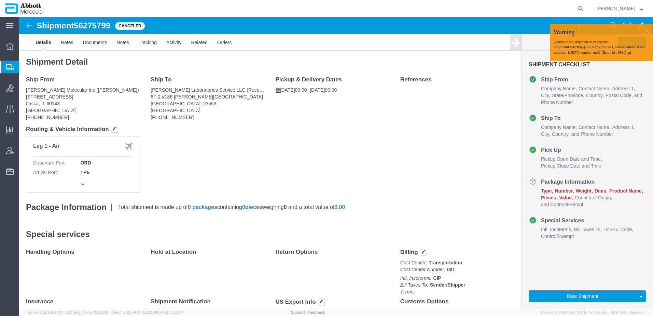
click at [0, 0] on span "Shipment Manager" at bounding box center [0, 0] width 0 height 0
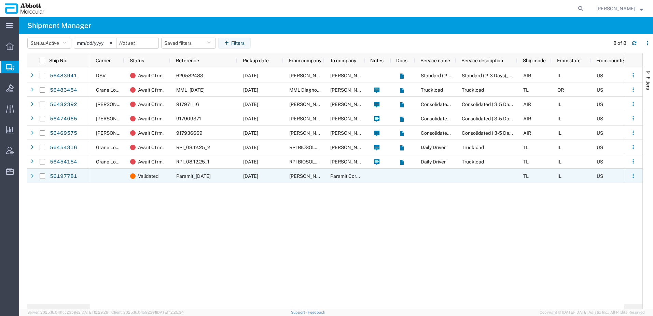
click at [179, 181] on div "Paramit_[DATE]" at bounding box center [203, 175] width 67 height 14
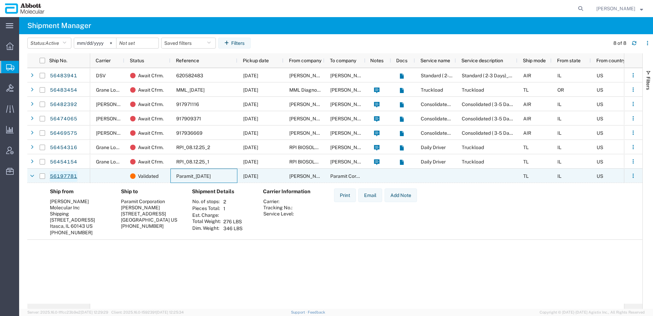
click at [64, 176] on link "56197781" at bounding box center [64, 176] width 28 height 11
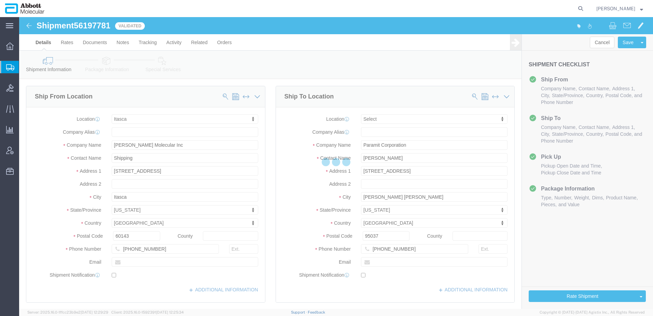
select select "48454"
select select
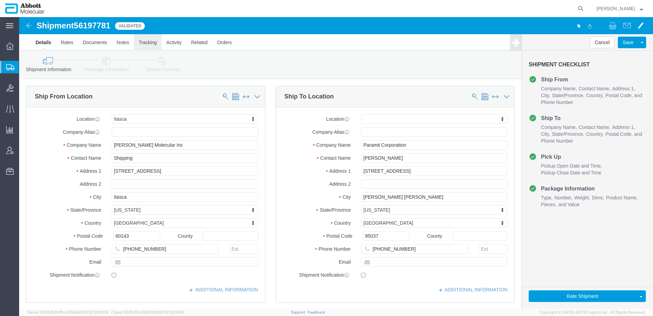
click link "Tracking"
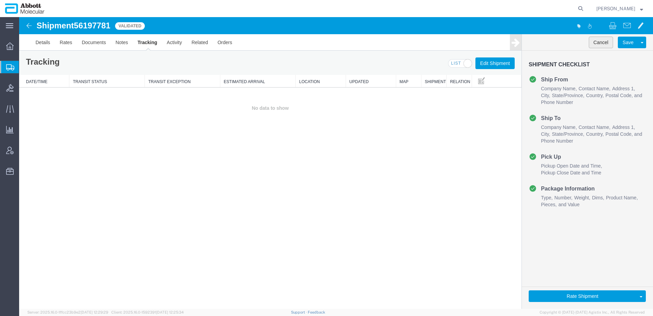
click at [522, 44] on button "Cancel" at bounding box center [601, 43] width 25 height 12
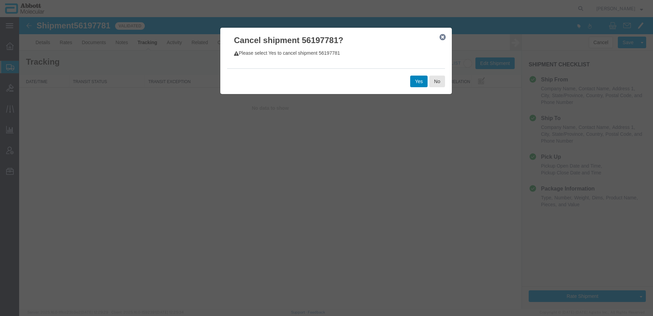
click at [420, 83] on button "Yes" at bounding box center [418, 82] width 17 height 12
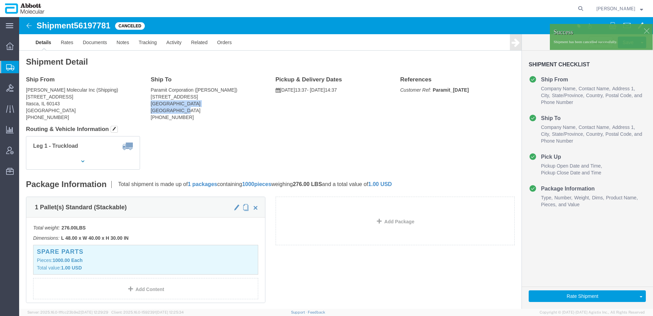
click address "Paramit Corporation ([PERSON_NAME]) [STREET_ADDRESS] [PHONE_NUMBER]"
drag, startPoint x: 200, startPoint y: 90, endPoint x: 237, endPoint y: 120, distance: 47.8
click div "Leg 1 - Truckload Number of trucks: 1"
click at [0, 0] on span "Shipment Manager" at bounding box center [0, 0] width 0 height 0
